Goal: Information Seeking & Learning: Learn about a topic

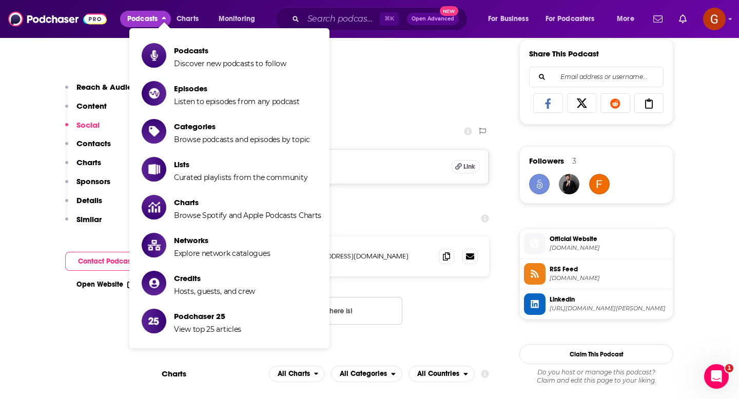
scroll to position [642, 0]
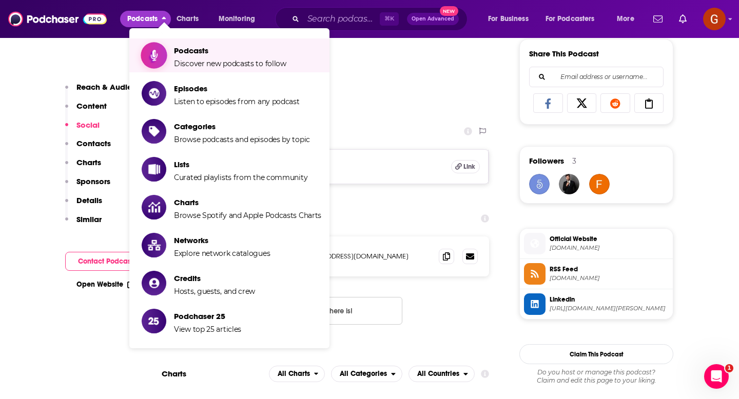
click at [168, 63] on link "Podcasts Discover new podcasts to follow" at bounding box center [232, 56] width 180 height 26
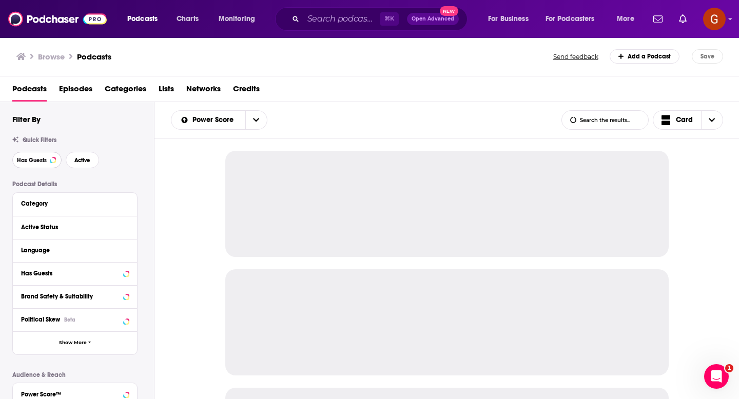
click at [45, 166] on button "Has Guests" at bounding box center [36, 160] width 49 height 16
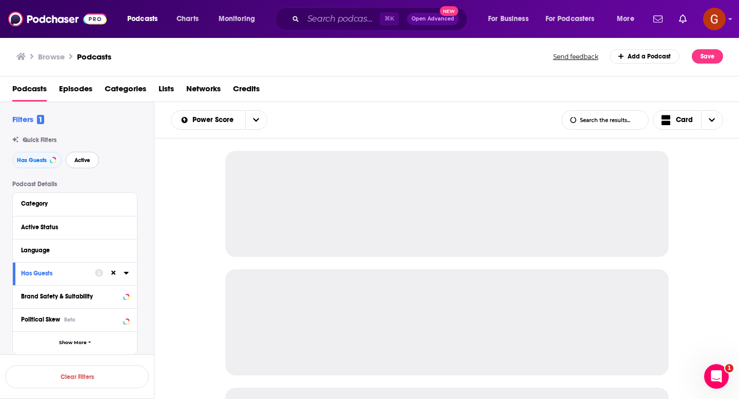
click at [77, 165] on button "Active" at bounding box center [82, 160] width 33 height 16
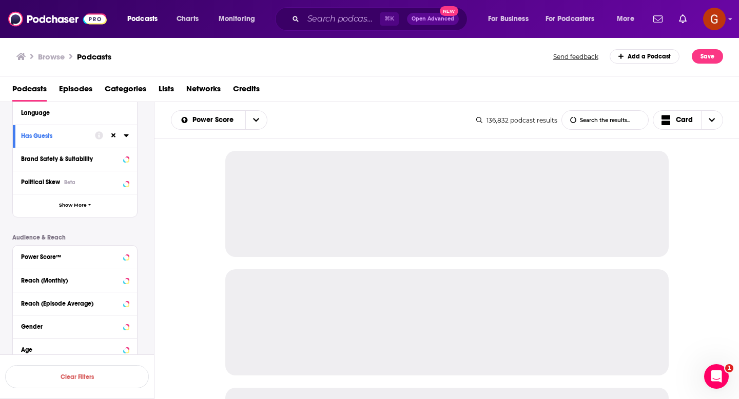
scroll to position [138, 0]
click at [126, 112] on icon at bounding box center [126, 112] width 5 height 3
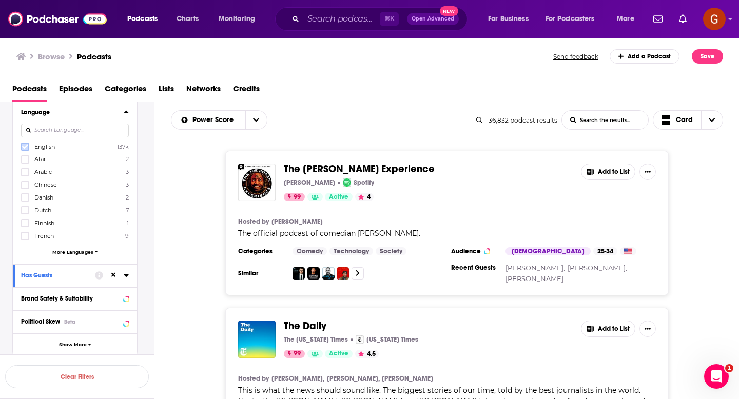
click at [25, 147] on icon at bounding box center [25, 147] width 6 height 5
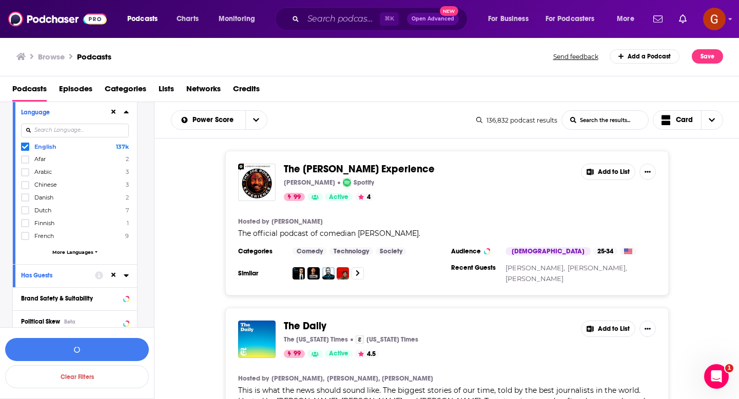
click at [125, 113] on icon at bounding box center [126, 112] width 5 height 3
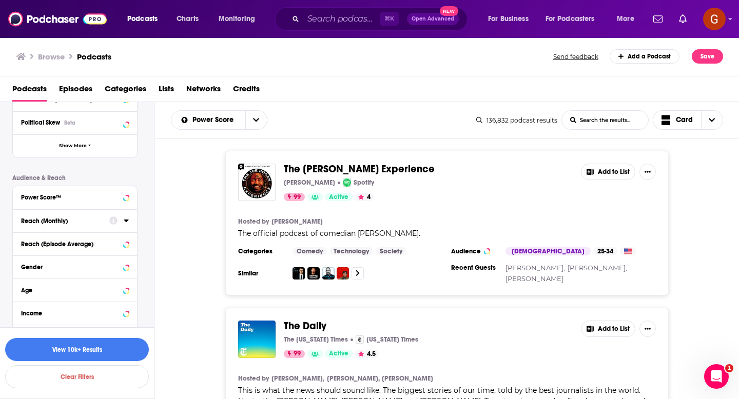
scroll to position [223, 0]
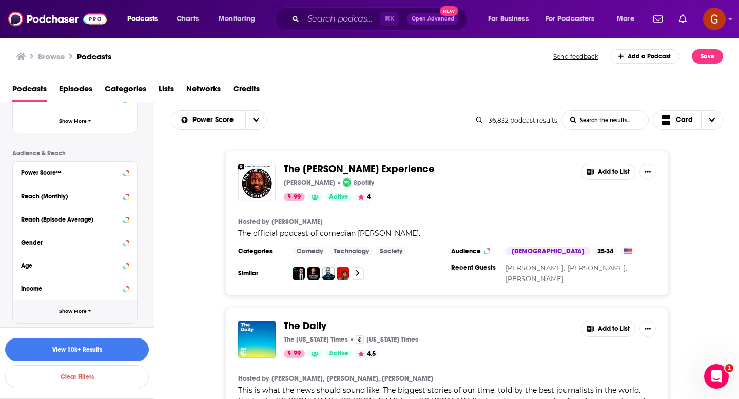
click at [72, 313] on span "Show More" at bounding box center [73, 312] width 28 height 6
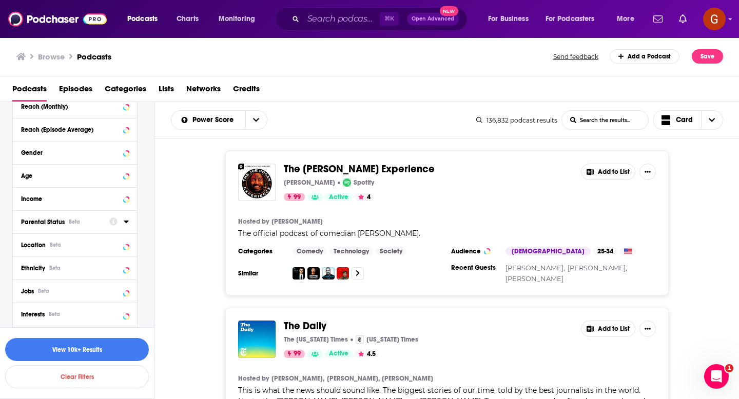
scroll to position [335, 0]
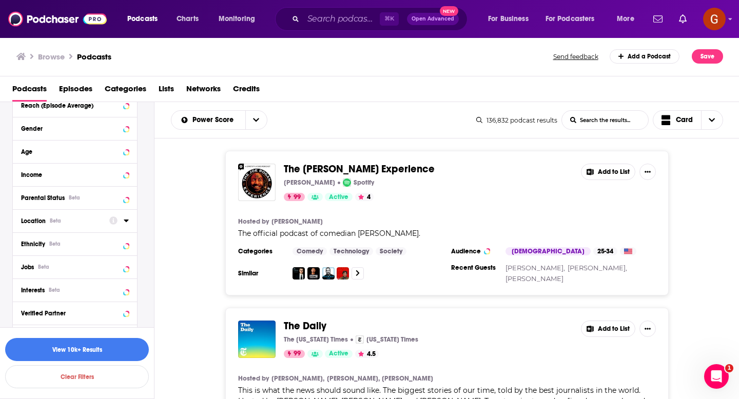
click at [126, 222] on icon at bounding box center [126, 221] width 5 height 3
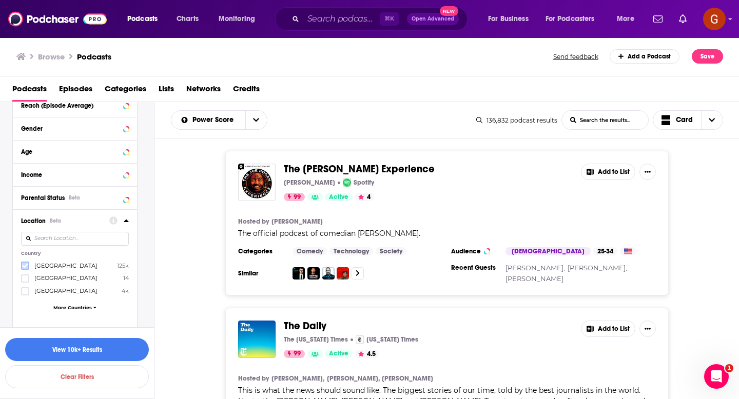
click at [23, 263] on icon at bounding box center [25, 266] width 6 height 6
click at [127, 222] on icon at bounding box center [126, 221] width 5 height 3
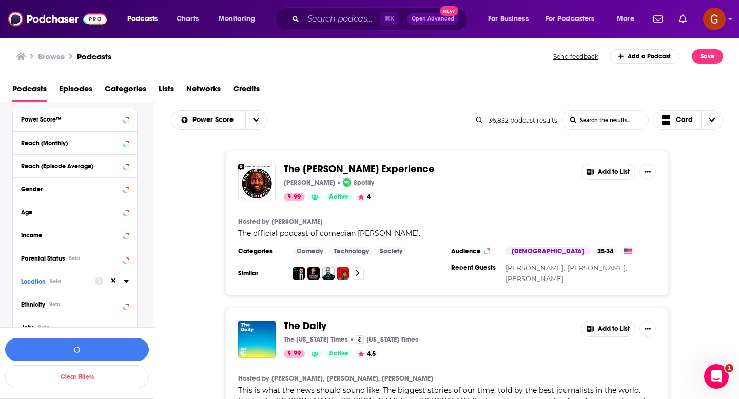
scroll to position [266, 0]
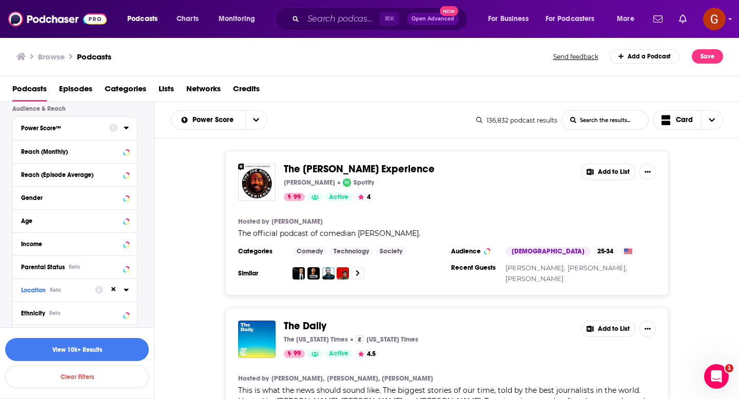
click at [127, 130] on icon at bounding box center [126, 128] width 5 height 8
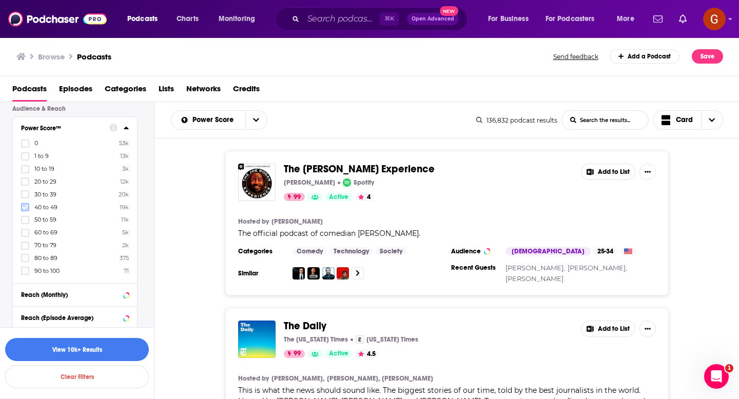
click at [25, 206] on icon at bounding box center [25, 207] width 6 height 6
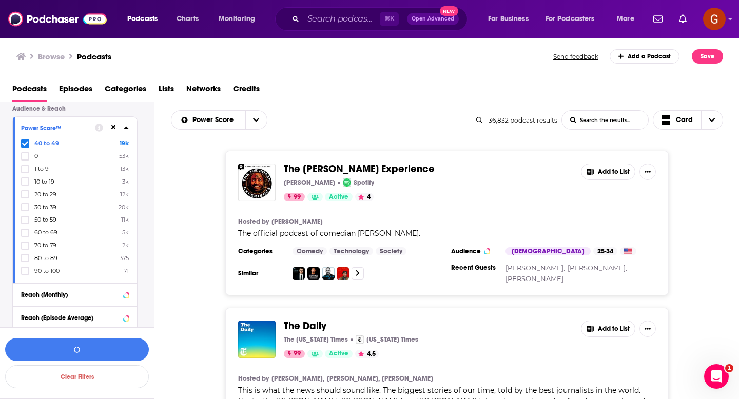
click at [125, 125] on icon at bounding box center [126, 128] width 5 height 8
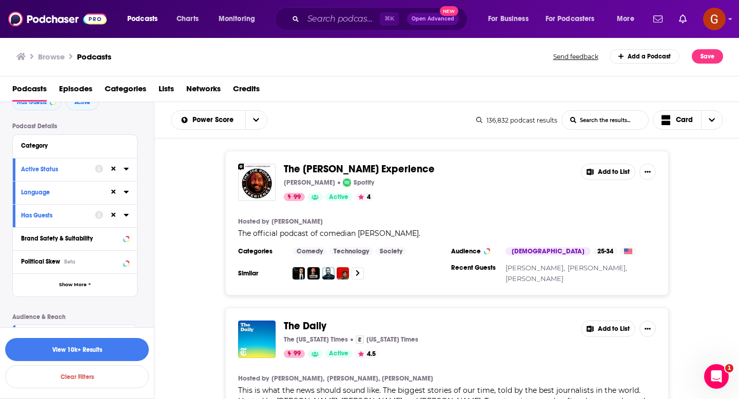
scroll to position [54, 0]
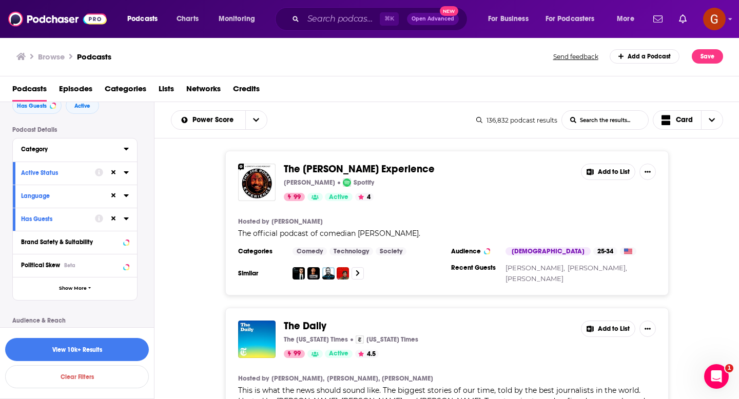
click at [124, 150] on icon at bounding box center [126, 149] width 5 height 8
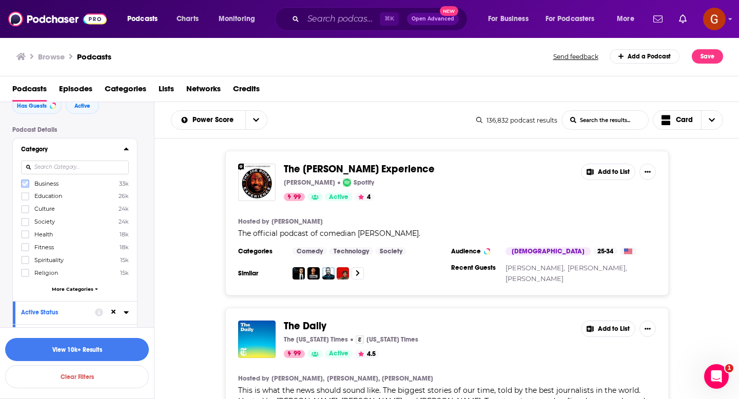
click at [23, 184] on icon at bounding box center [25, 184] width 6 height 6
click at [66, 352] on button "View 4k Results" at bounding box center [77, 349] width 144 height 23
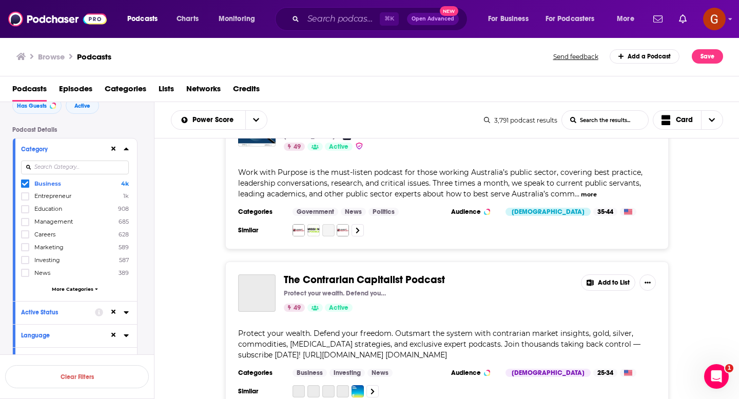
scroll to position [396, 0]
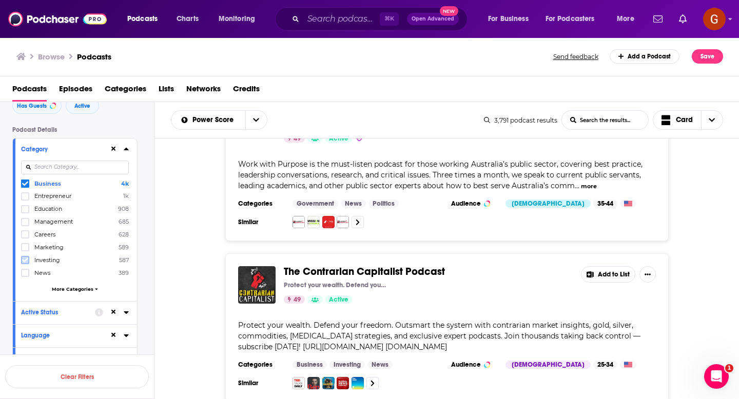
click at [25, 263] on label at bounding box center [25, 260] width 8 height 8
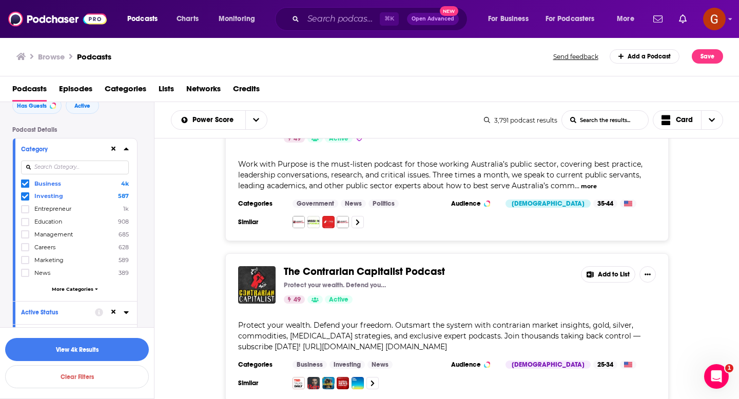
click at [23, 196] on icon at bounding box center [25, 196] width 6 height 6
click at [27, 197] on icon at bounding box center [25, 196] width 6 height 6
click at [71, 350] on button "View 4k Results" at bounding box center [77, 349] width 144 height 23
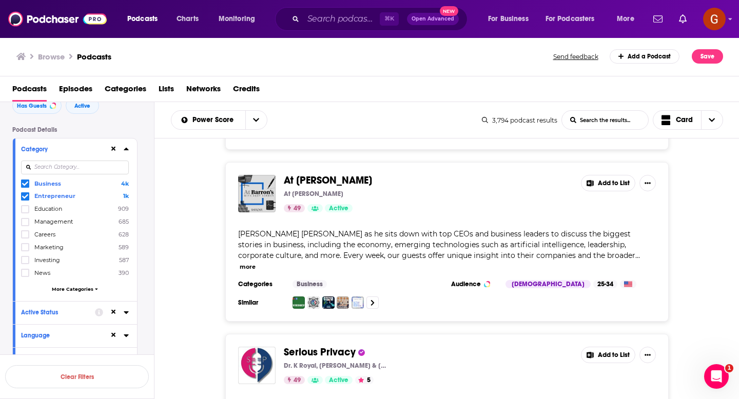
scroll to position [1114, 0]
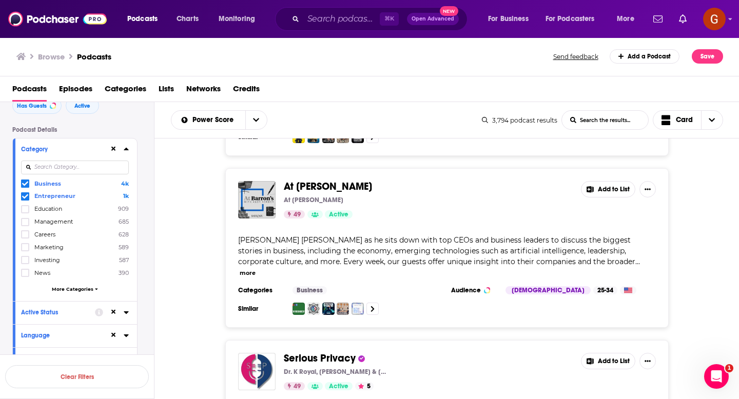
click at [298, 180] on span "At [PERSON_NAME]" at bounding box center [328, 186] width 88 height 13
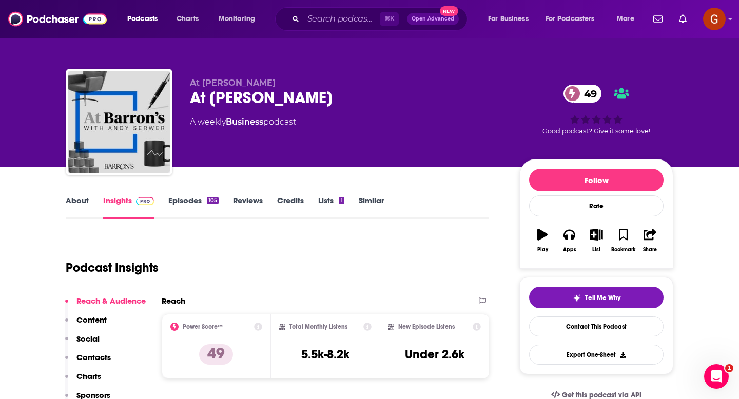
click at [236, 104] on div "At [PERSON_NAME] 49" at bounding box center [346, 98] width 313 height 20
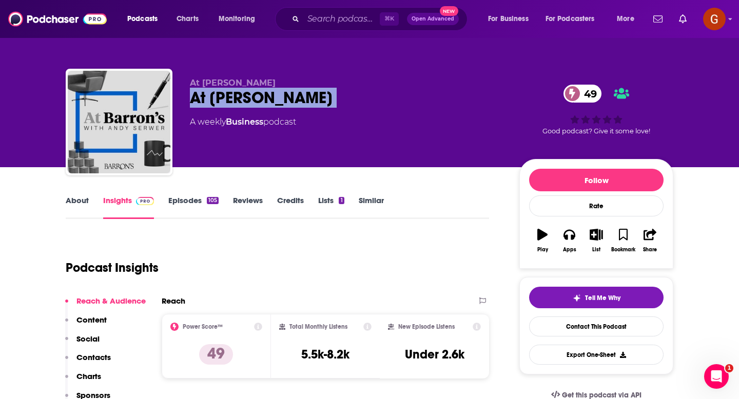
click at [236, 104] on div "At [PERSON_NAME] 49" at bounding box center [346, 98] width 313 height 20
copy div "At [PERSON_NAME] 49"
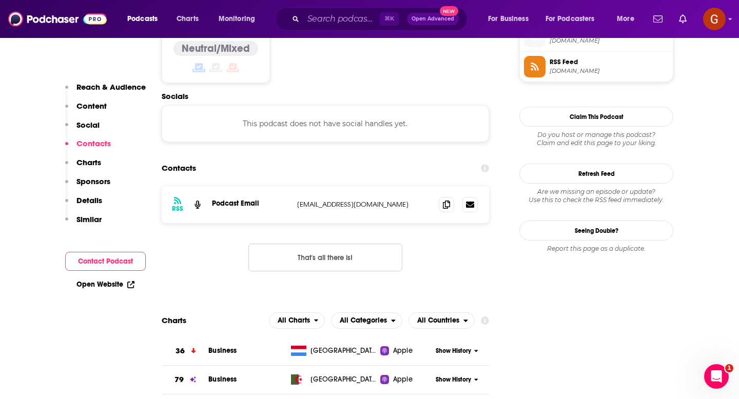
scroll to position [851, 0]
click at [444, 199] on icon at bounding box center [446, 203] width 7 height 8
